Goal: Transaction & Acquisition: Purchase product/service

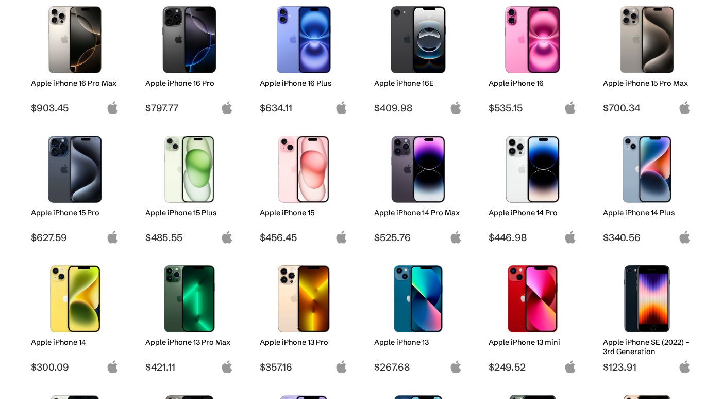
scroll to position [173, 0]
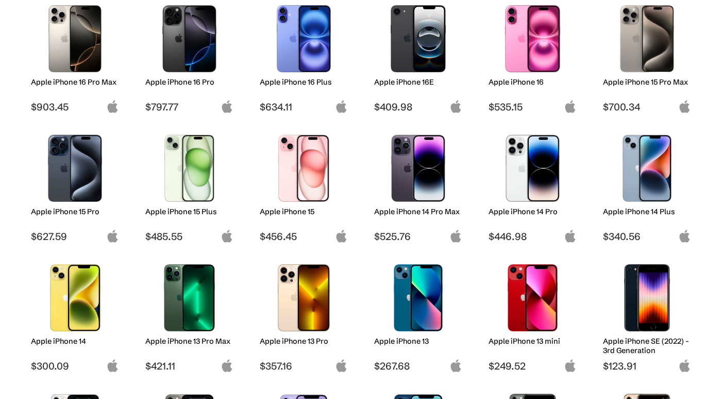
click at [63, 339] on h2 "Apple iPhone 14" at bounding box center [75, 340] width 88 height 9
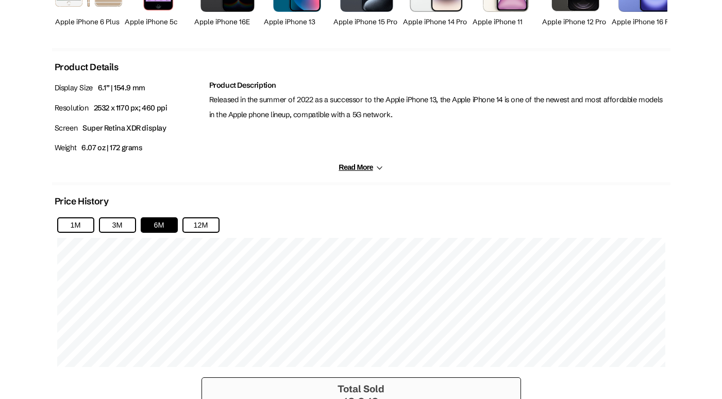
scroll to position [539, 0]
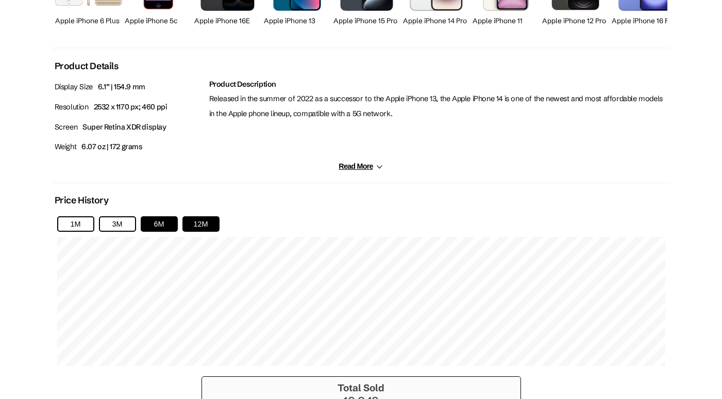
click at [197, 221] on button "12M" at bounding box center [201, 223] width 37 height 15
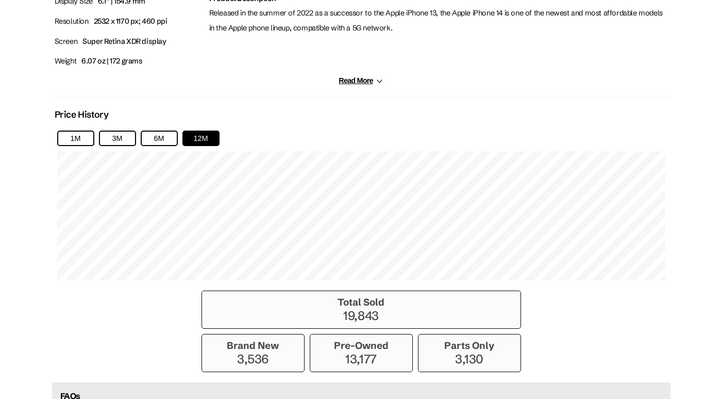
scroll to position [604, 0]
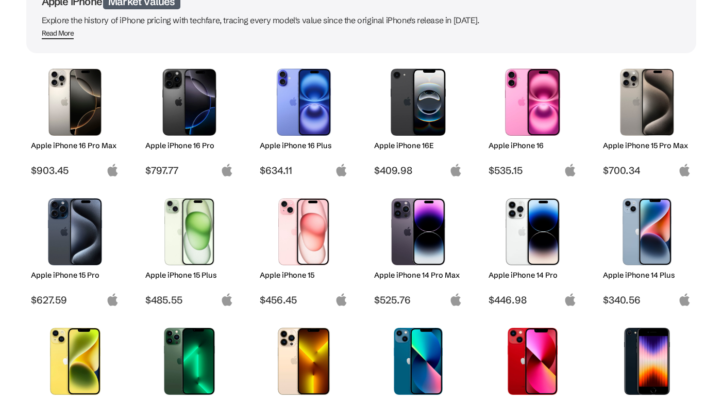
scroll to position [109, 0]
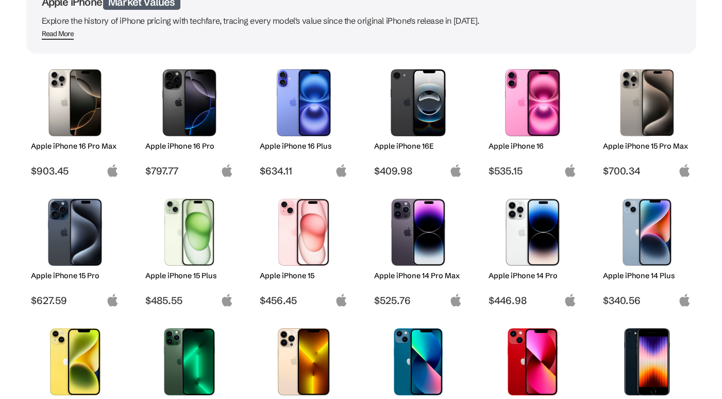
click at [392, 164] on span "$409.98" at bounding box center [418, 170] width 88 height 12
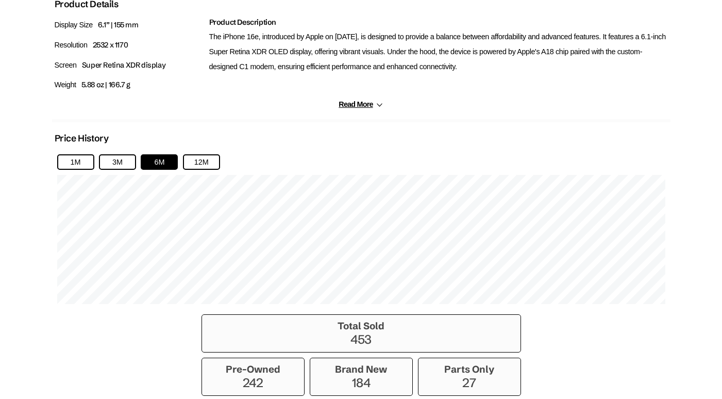
scroll to position [603, 0]
